Goal: Navigation & Orientation: Understand site structure

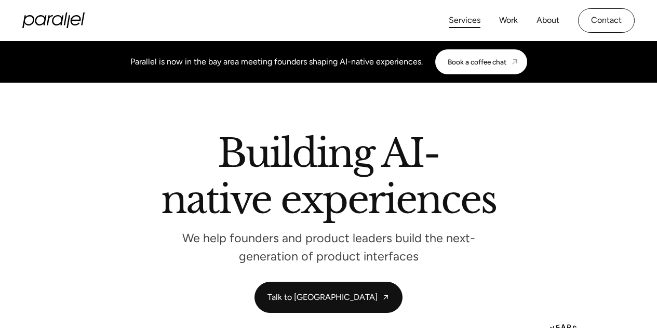
click at [462, 21] on link "Services" at bounding box center [465, 20] width 32 height 15
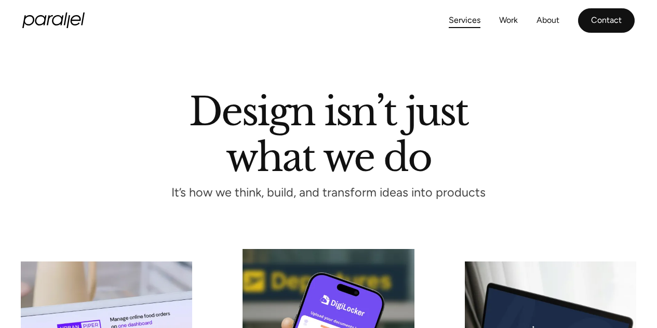
click at [607, 20] on link "Contact" at bounding box center [606, 20] width 57 height 24
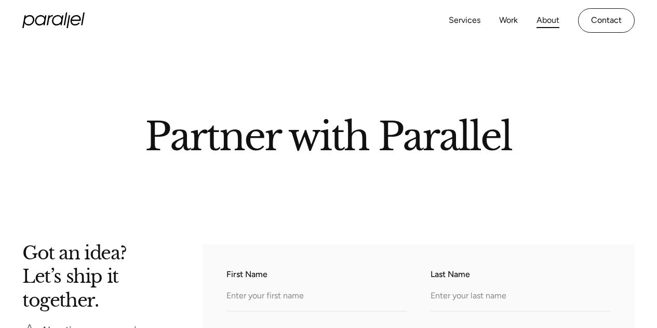
click at [554, 21] on link "About" at bounding box center [547, 20] width 23 height 15
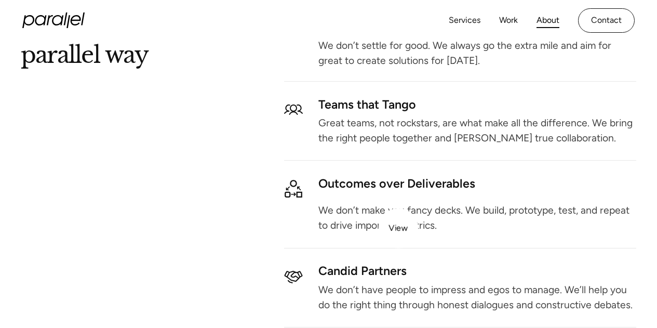
scroll to position [1061, 0]
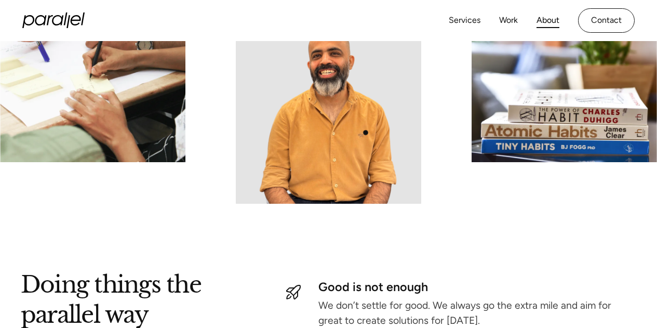
click at [366, 132] on img at bounding box center [328, 78] width 185 height 250
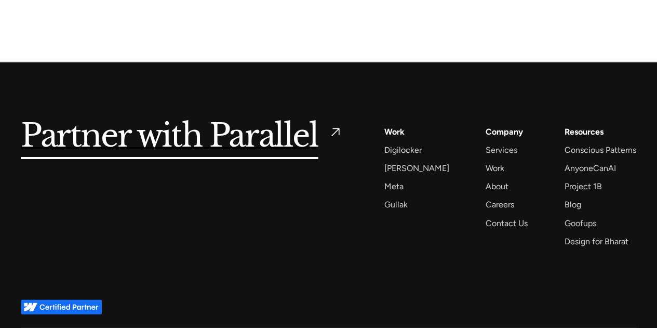
scroll to position [2516, 0]
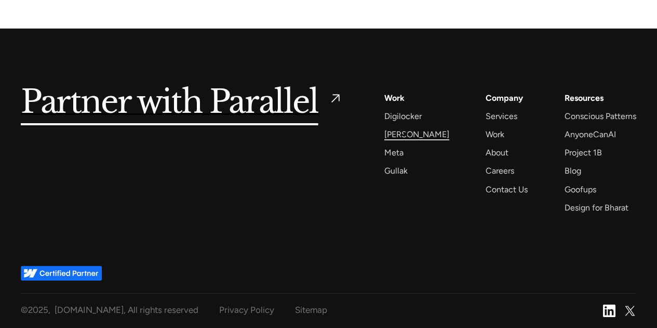
click at [406, 135] on div "[PERSON_NAME]" at bounding box center [416, 134] width 65 height 14
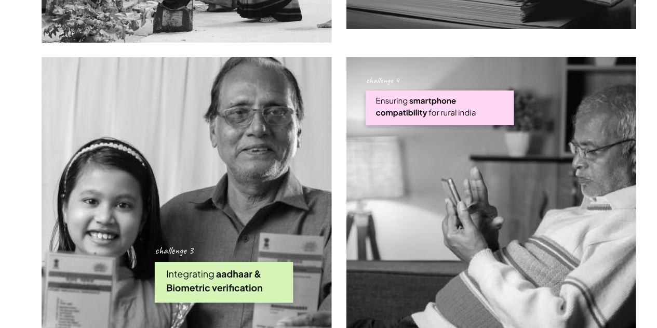
scroll to position [2555, 0]
